Goal: Information Seeking & Learning: Check status

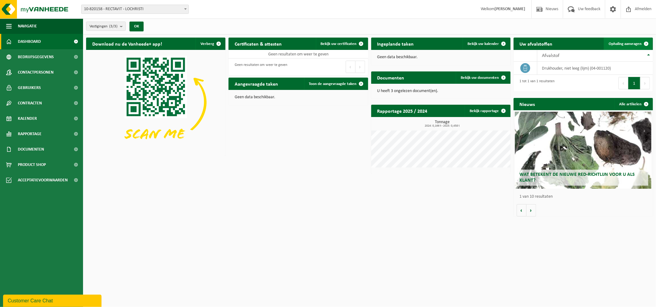
click at [623, 42] on span "Ophaling aanvragen" at bounding box center [625, 44] width 33 height 4
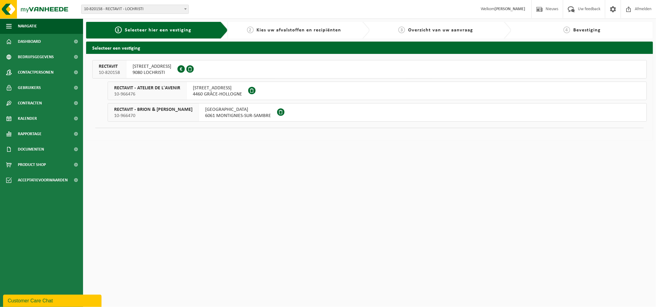
click at [296, 30] on span "Kies uw afvalstoffen en recipiënten" at bounding box center [299, 30] width 85 height 5
click at [260, 31] on span "Kies uw afvalstoffen en recipiënten" at bounding box center [299, 30] width 85 height 5
click at [37, 40] on span "Dashboard" at bounding box center [29, 41] width 23 height 15
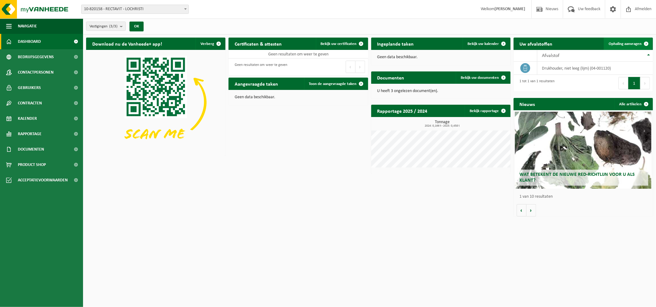
click at [612, 43] on span "Ophaling aanvragen" at bounding box center [625, 44] width 33 height 4
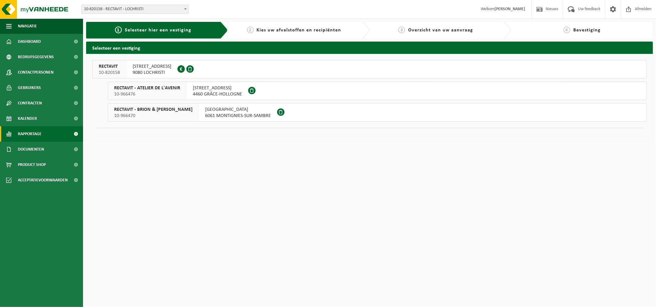
click at [29, 130] on span "Rapportage" at bounding box center [30, 133] width 24 height 15
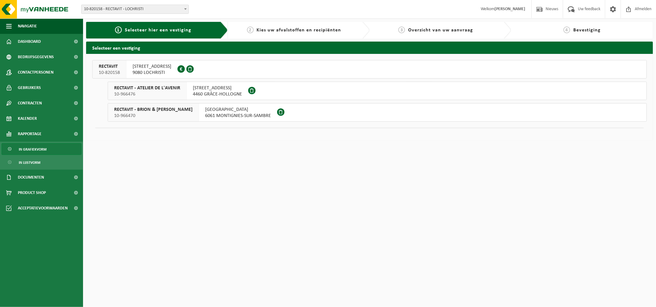
click at [35, 152] on span "In grafiekvorm" at bounding box center [33, 149] width 28 height 12
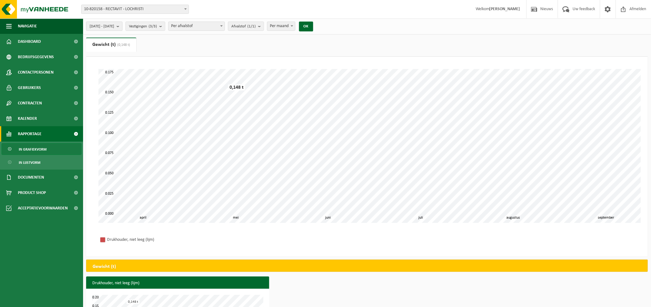
click at [122, 27] on b "submit" at bounding box center [120, 26] width 6 height 9
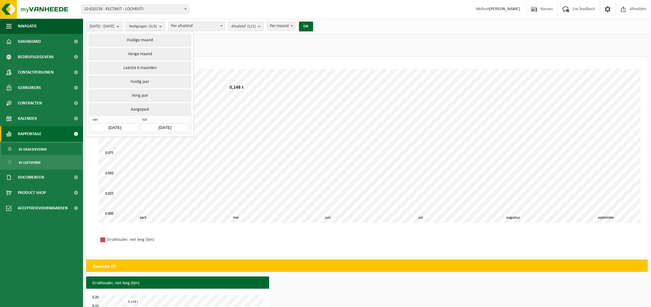
click at [125, 126] on input "2025-04-01" at bounding box center [115, 127] width 48 height 8
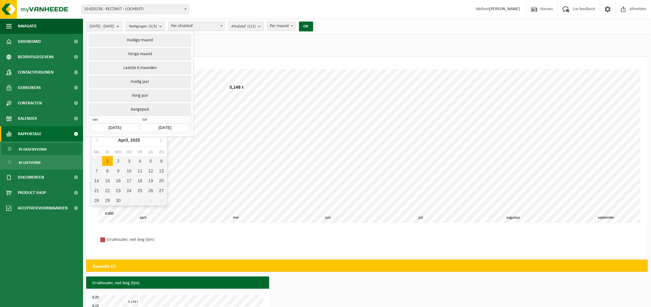
click at [115, 125] on input "2025-04-01" at bounding box center [115, 127] width 48 height 8
click at [120, 124] on input "2025-04-01" at bounding box center [115, 127] width 48 height 8
click at [129, 124] on input "2025-04-01" at bounding box center [115, 127] width 48 height 8
click at [97, 139] on icon at bounding box center [97, 140] width 2 height 3
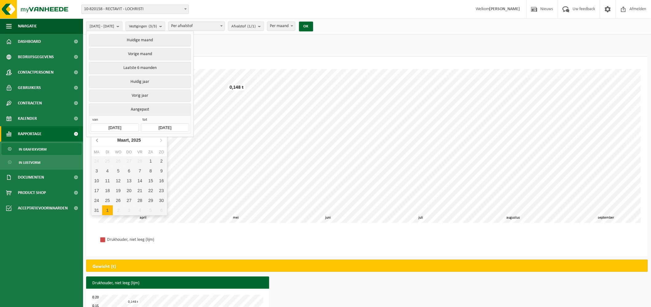
click at [97, 139] on icon at bounding box center [97, 140] width 2 height 3
click at [158, 140] on icon at bounding box center [161, 140] width 10 height 10
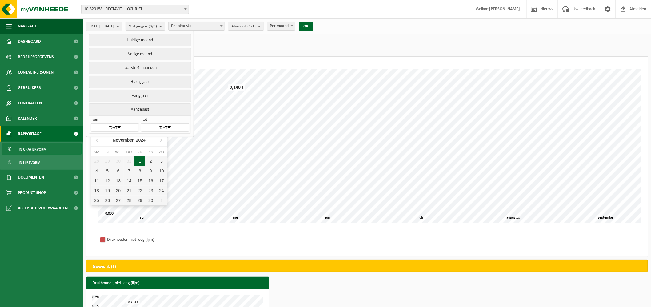
click at [142, 160] on div "1" at bounding box center [139, 161] width 11 height 10
type input "2024-11-01"
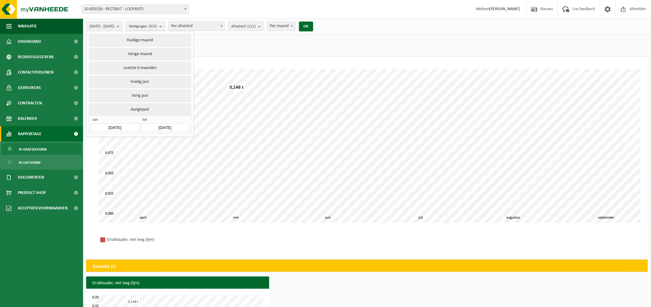
click at [175, 126] on input "2025-09-15" at bounding box center [165, 127] width 48 height 8
click at [150, 138] on icon at bounding box center [147, 140] width 10 height 10
click at [160, 157] on div "1" at bounding box center [157, 161] width 11 height 10
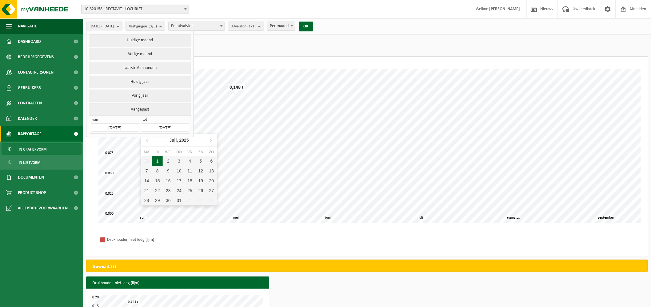
type input "2025-07-01"
type input "2024-11-01"
click at [376, 65] on div "Even geduld. Door de grote hoeveelheid gegevens duurt het laden even. mei juni …" at bounding box center [367, 146] width 550 height 166
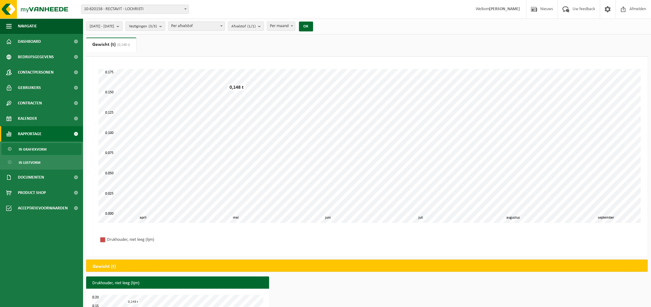
click at [320, 24] on div "2024-11-01 - 2025-07-01 Huidige maand Vorige maand Laatste 6 maanden Huidig jaa…" at bounding box center [201, 26] width 237 height 13
click at [313, 25] on button "OK" at bounding box center [306, 27] width 14 height 10
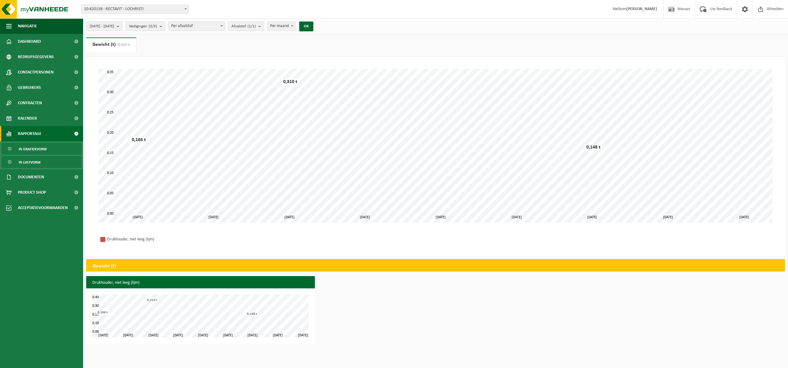
click at [31, 161] on span "In lijstvorm" at bounding box center [30, 163] width 22 height 12
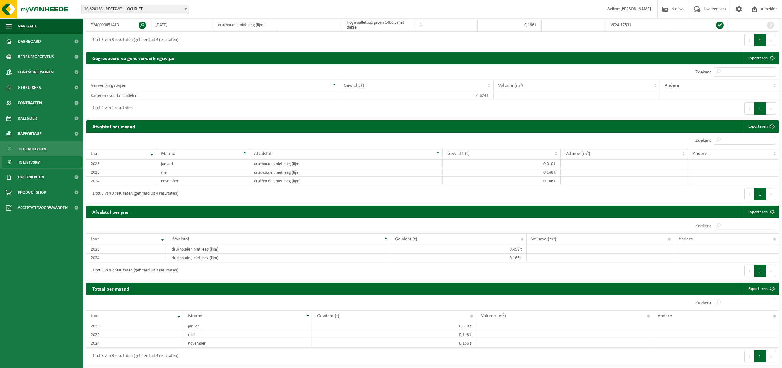
scroll to position [25, 0]
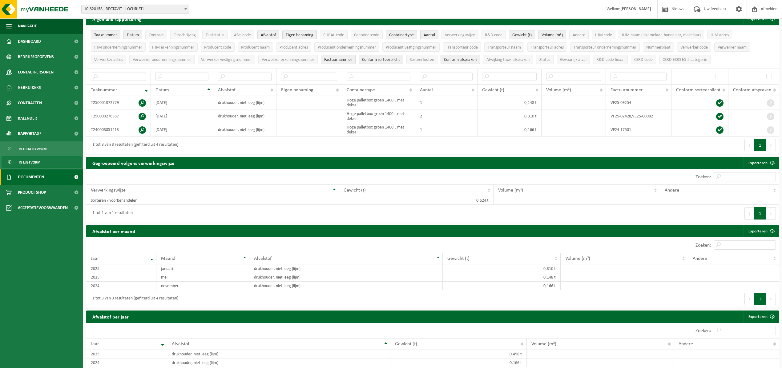
click at [32, 177] on span "Documenten" at bounding box center [31, 177] width 26 height 15
click at [39, 203] on span "Documenten" at bounding box center [30, 206] width 23 height 12
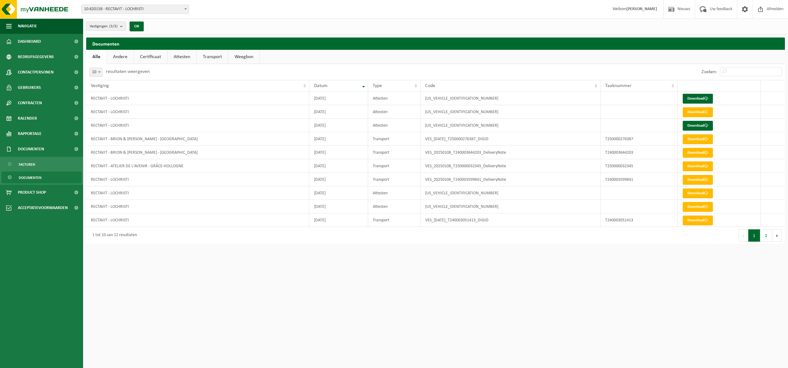
click at [149, 58] on link "Certificaat" at bounding box center [150, 57] width 33 height 14
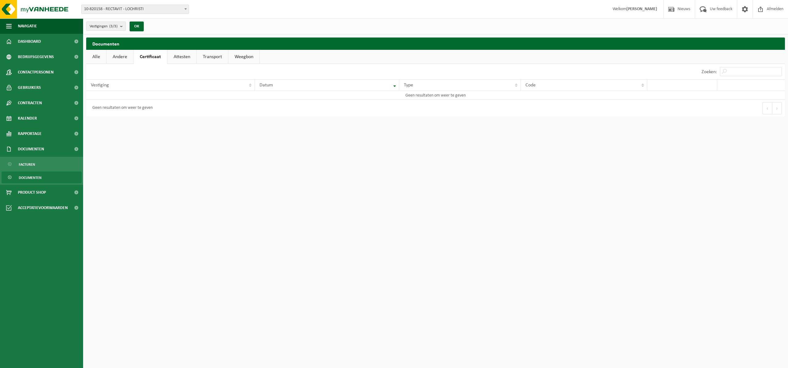
click at [180, 57] on link "Attesten" at bounding box center [181, 57] width 29 height 14
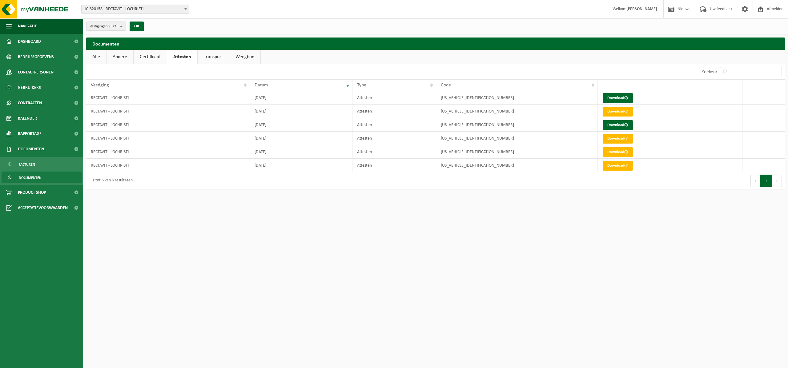
click at [91, 56] on link "Alle" at bounding box center [96, 57] width 20 height 14
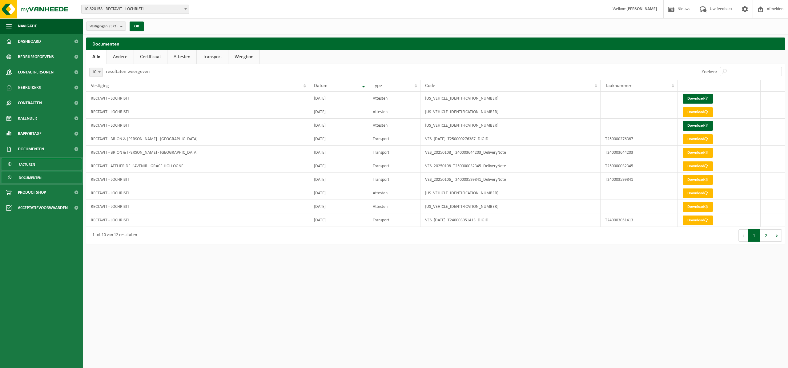
click at [26, 165] on span "Facturen" at bounding box center [27, 165] width 16 height 12
